Goal: Transaction & Acquisition: Book appointment/travel/reservation

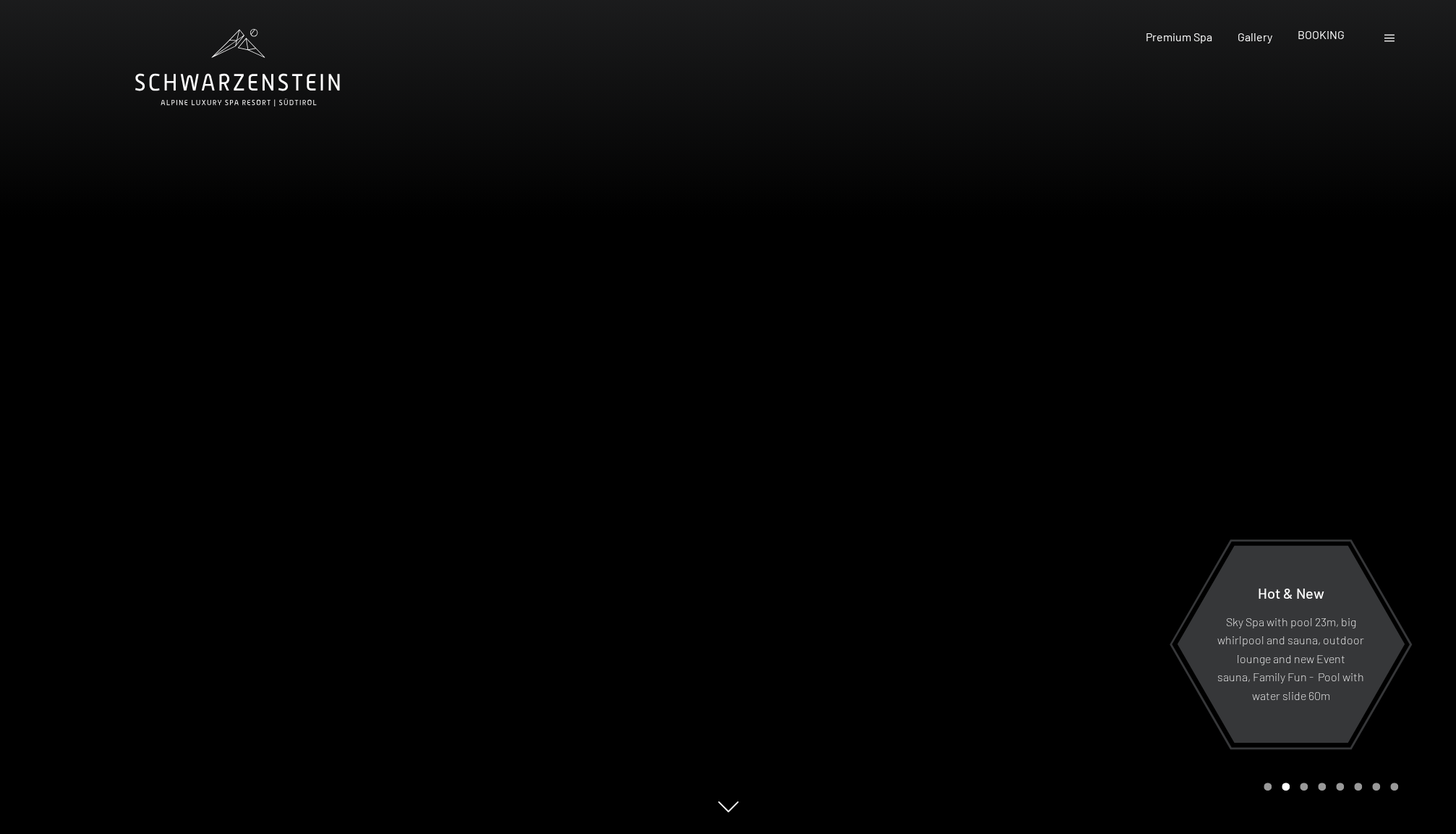
click at [1319, 34] on span "BOOKING" at bounding box center [1321, 35] width 47 height 14
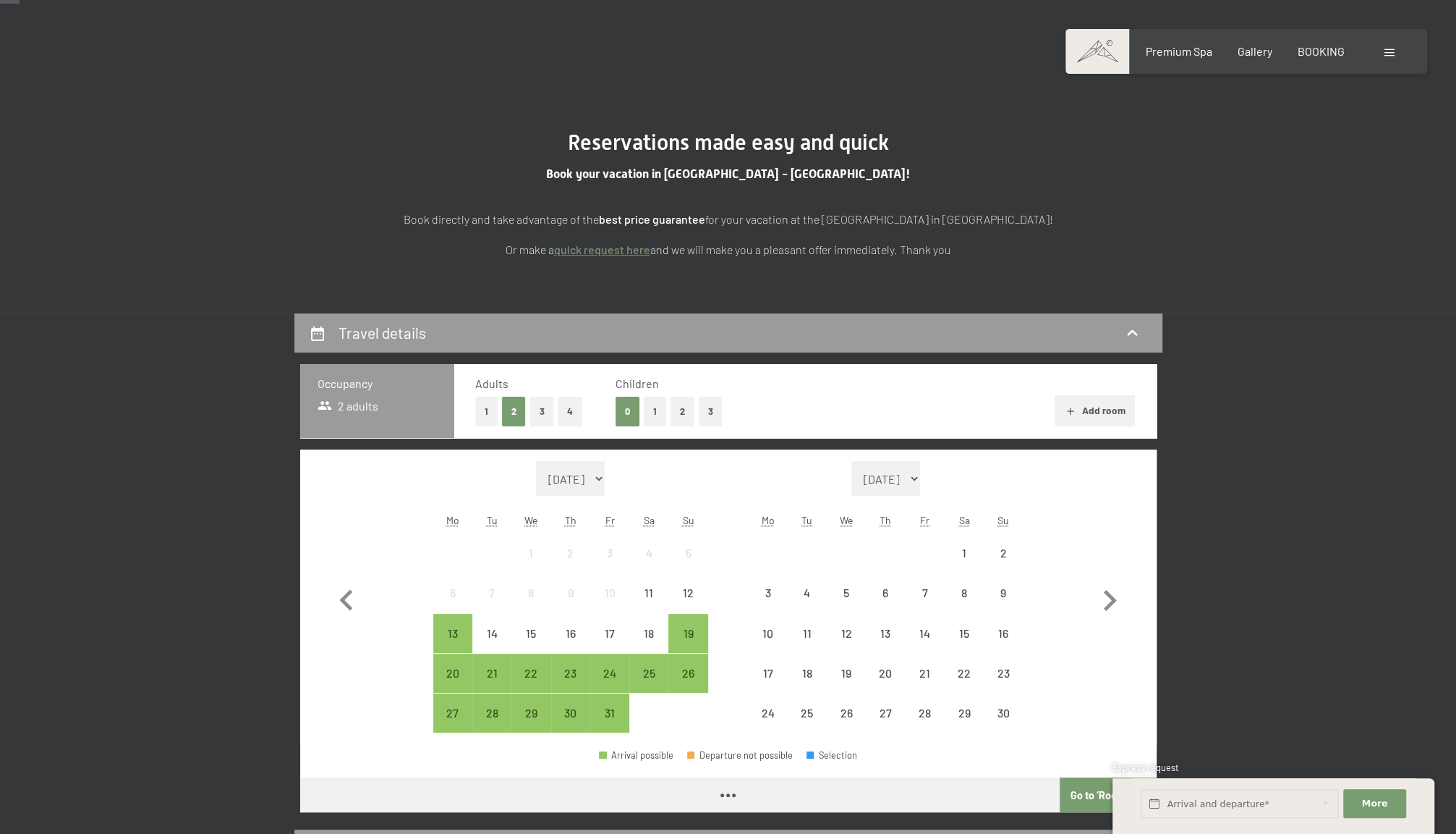
scroll to position [145, 0]
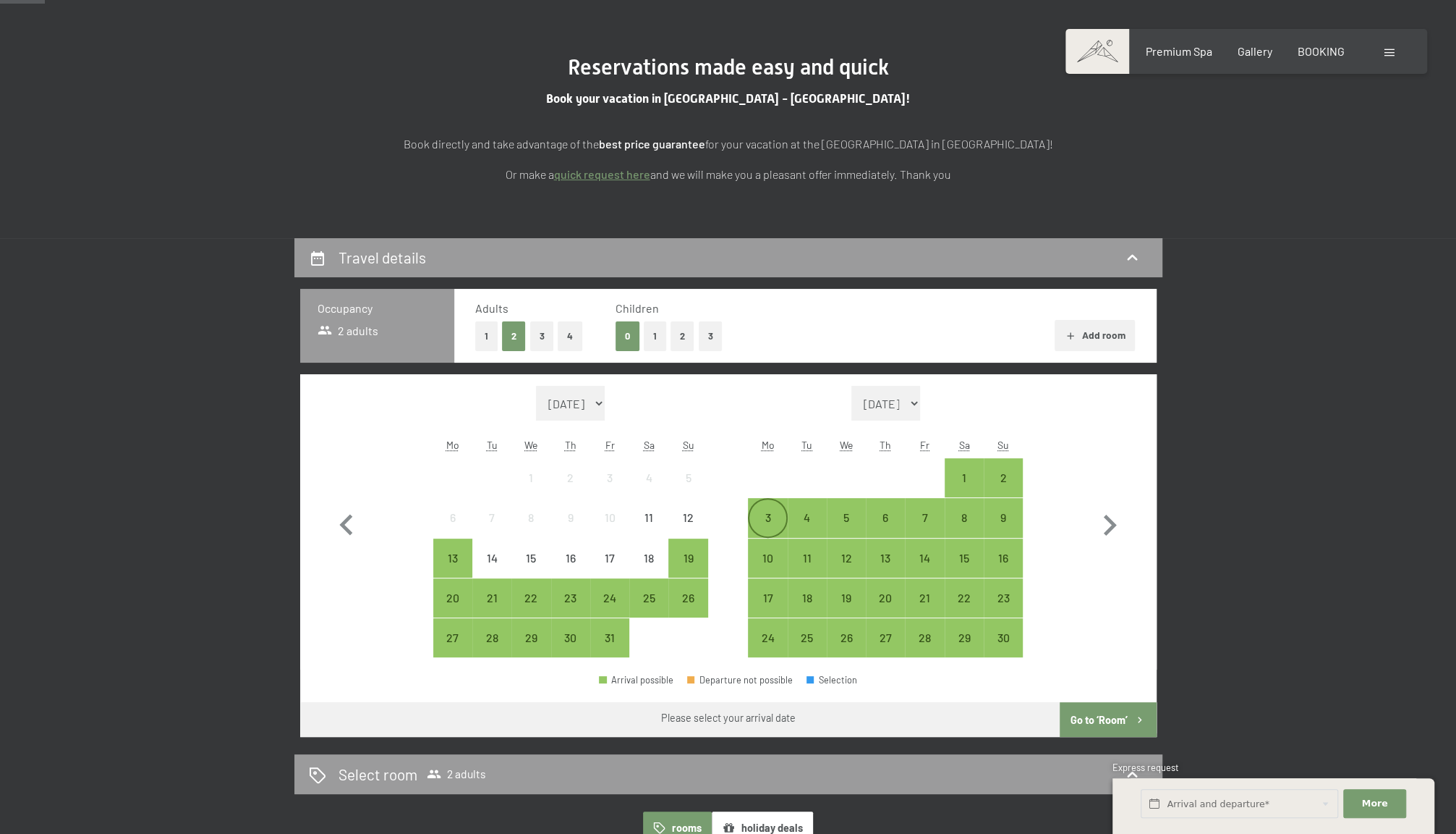
click at [769, 515] on div "3" at bounding box center [767, 529] width 36 height 36
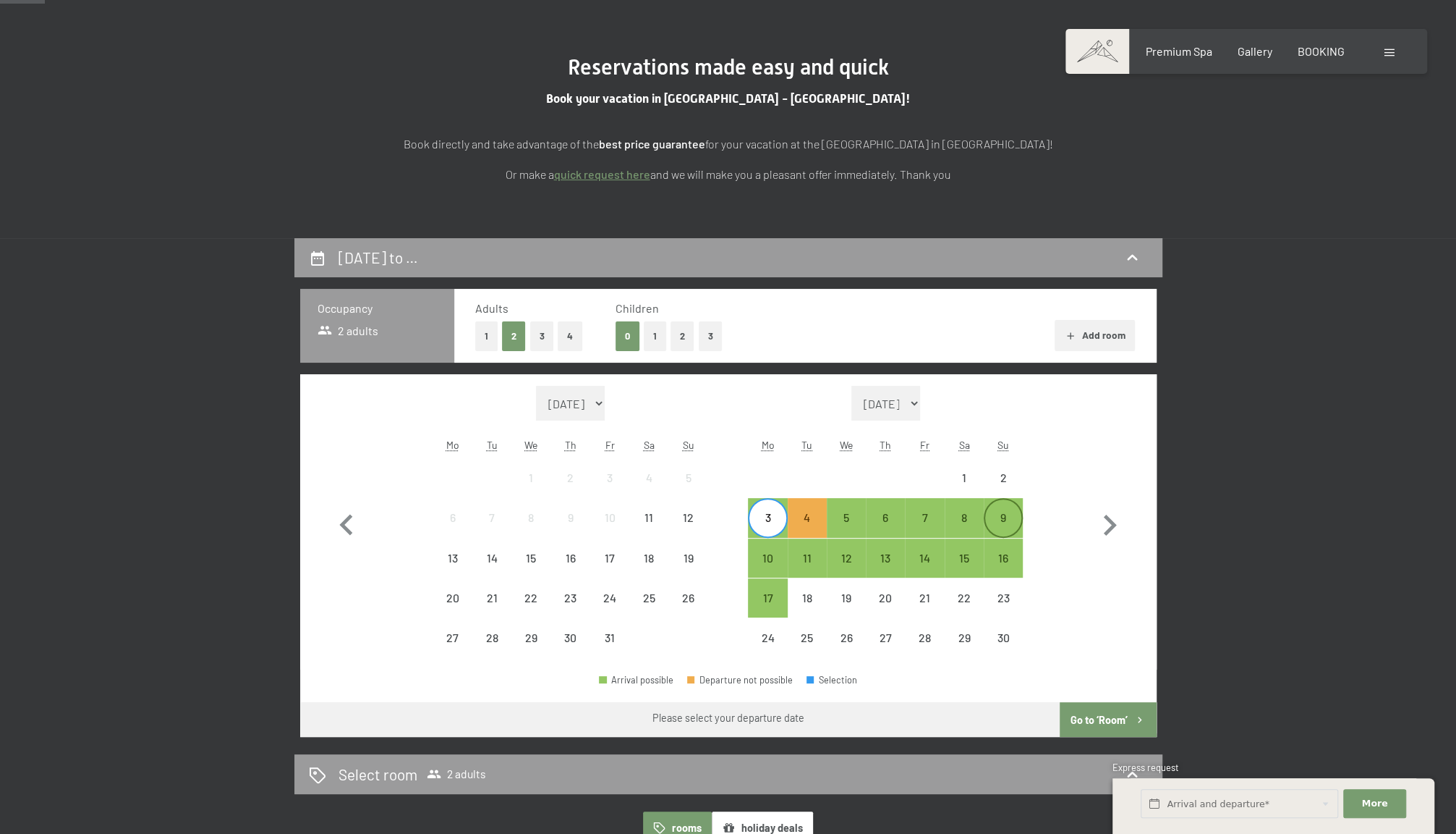
click at [997, 518] on div "9" at bounding box center [1003, 529] width 36 height 36
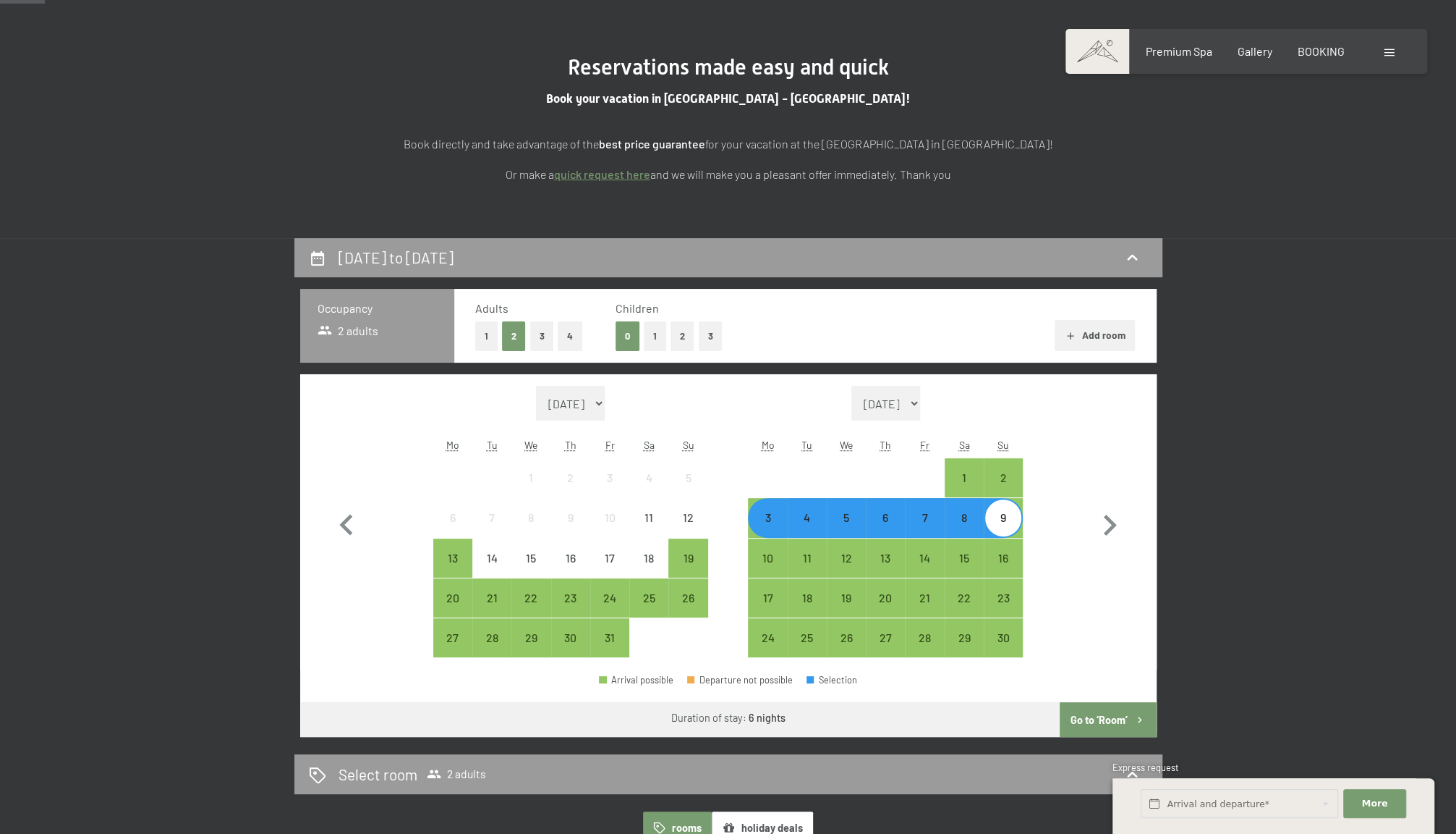
click at [1104, 720] on button "Go to ‘Room’" at bounding box center [1108, 719] width 96 height 35
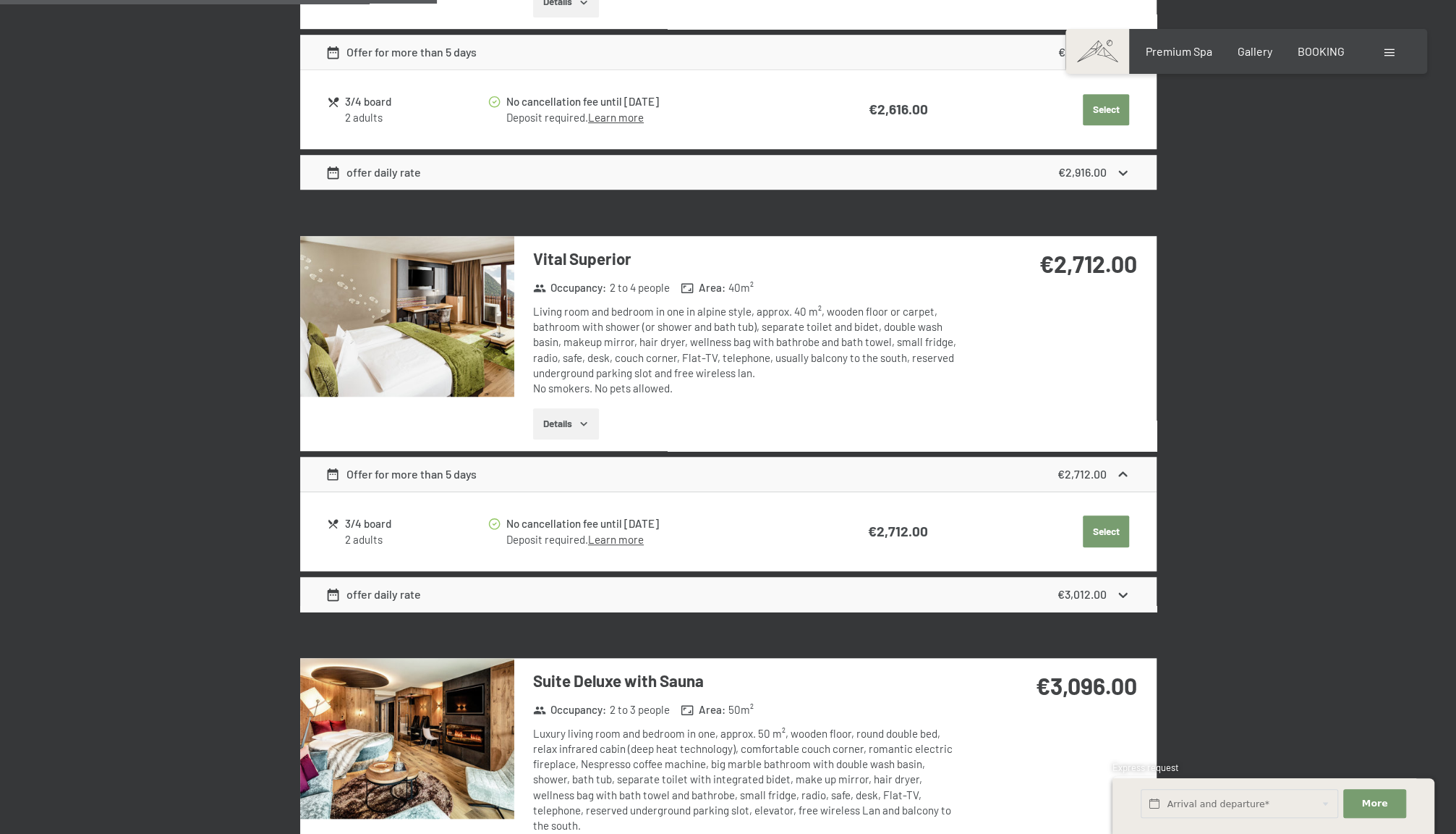
scroll to position [796, 0]
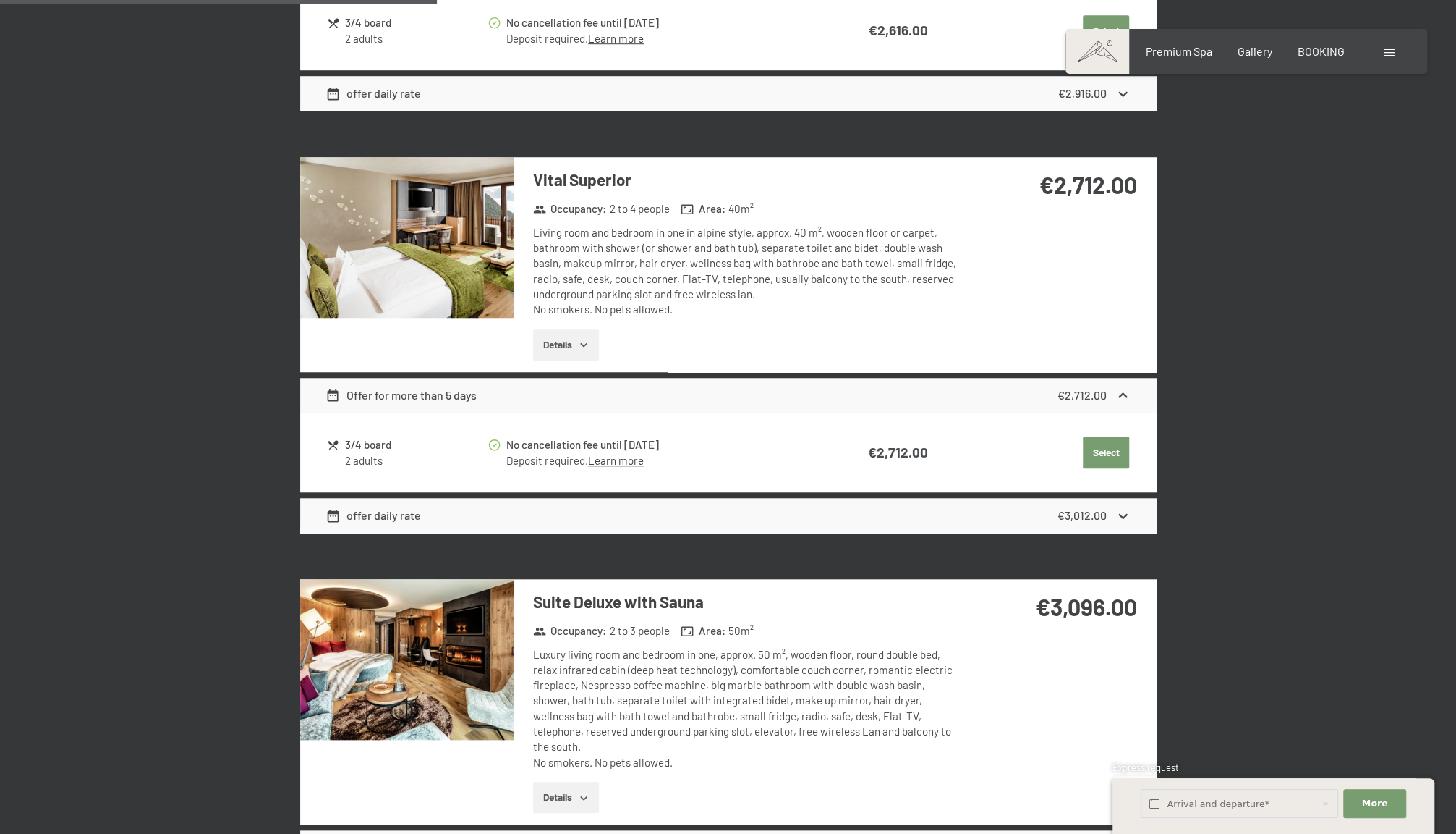
click at [1120, 522] on icon at bounding box center [1124, 516] width 15 height 15
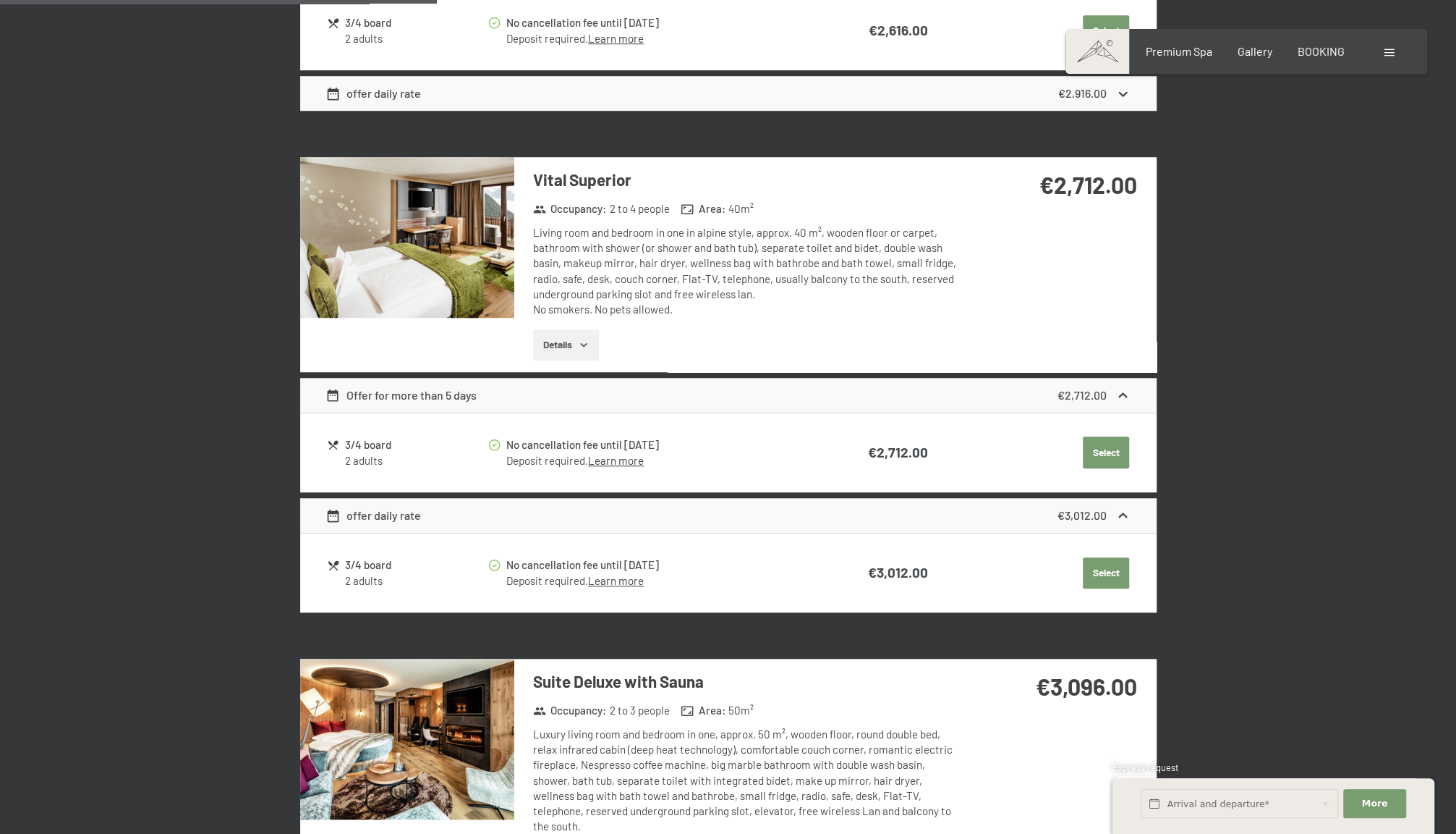
click at [1125, 516] on icon at bounding box center [1124, 516] width 15 height 15
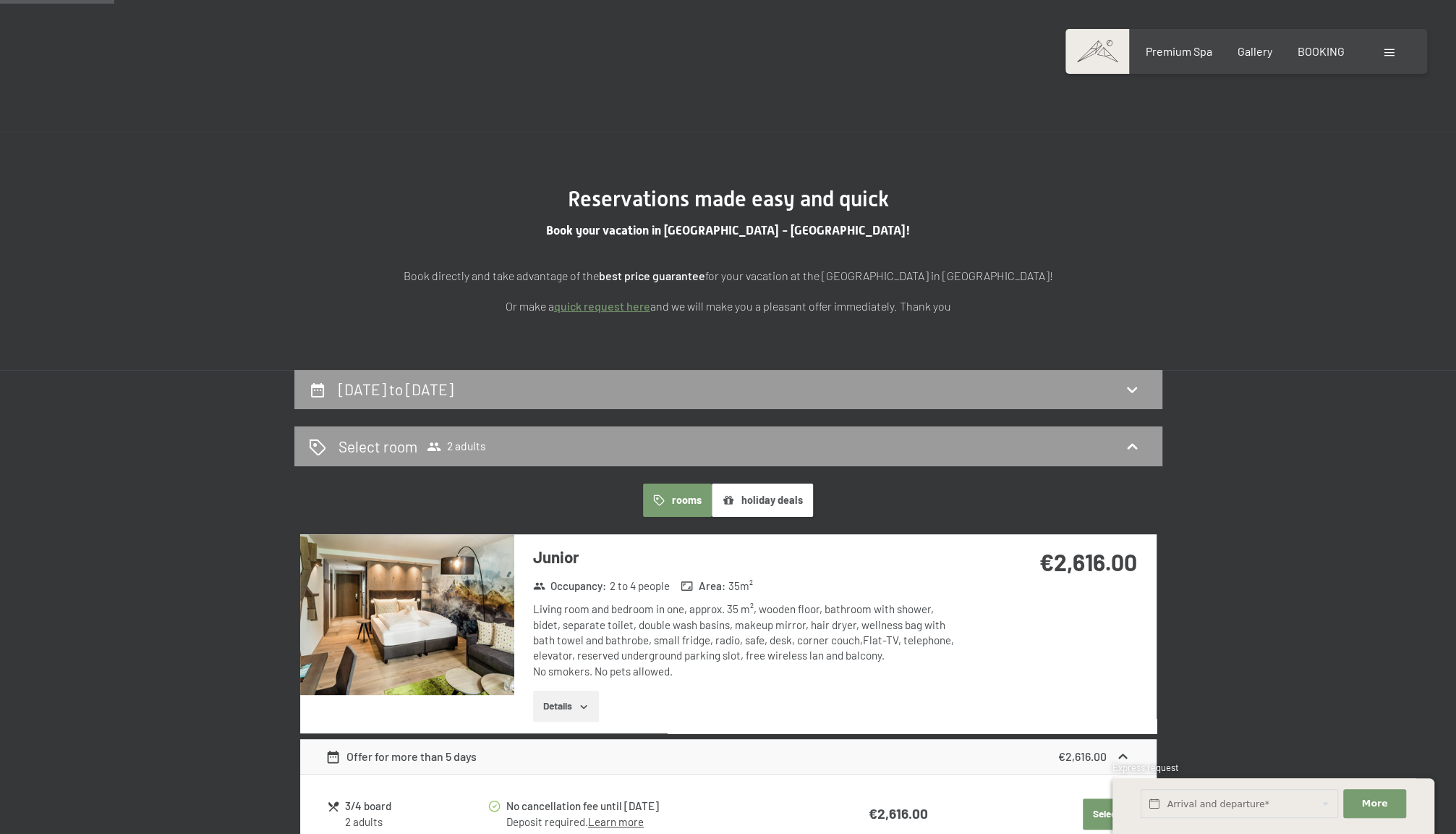
scroll to position [0, 0]
